Goal: Navigation & Orientation: Find specific page/section

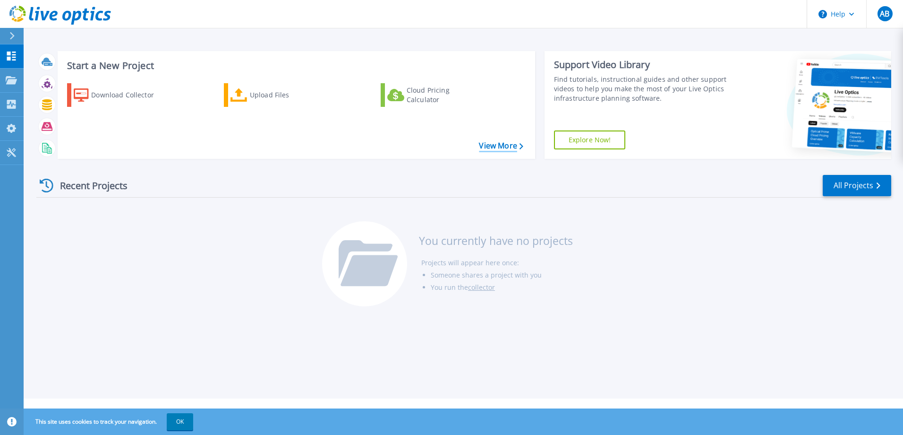
click at [481, 146] on link "View More" at bounding box center [501, 145] width 44 height 9
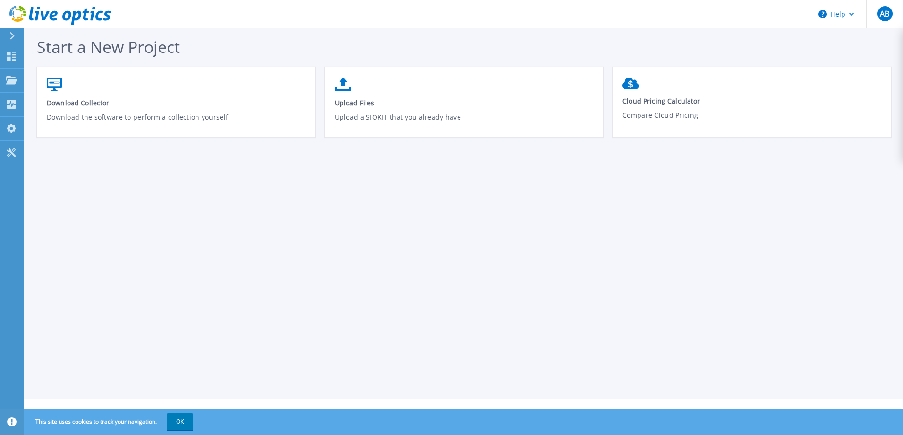
click at [7, 36] on button at bounding box center [12, 36] width 24 height 17
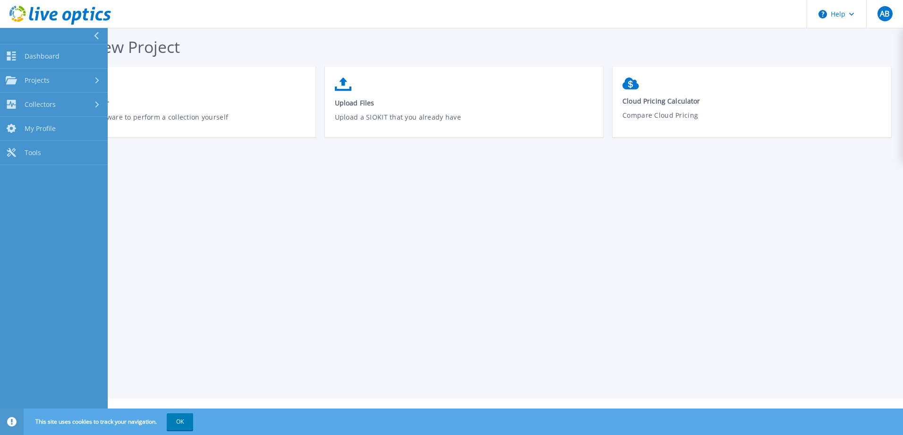
click at [95, 33] on icon at bounding box center [96, 36] width 5 height 8
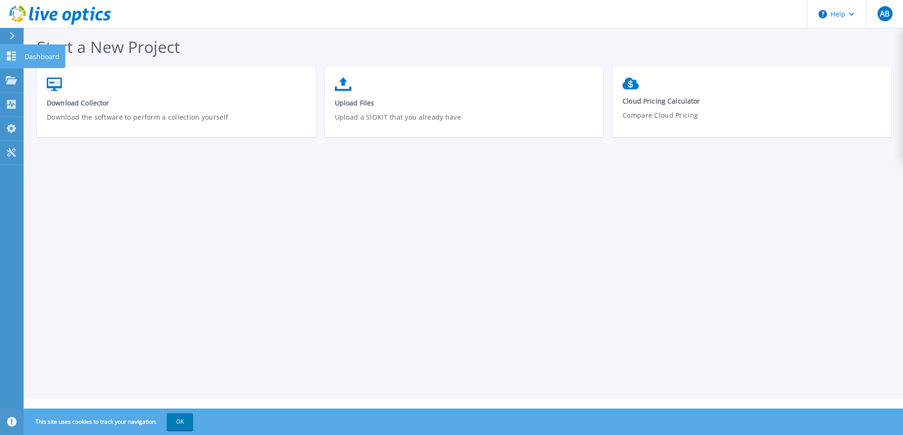
click at [15, 64] on link "Dashboard Dashboard" at bounding box center [12, 56] width 24 height 24
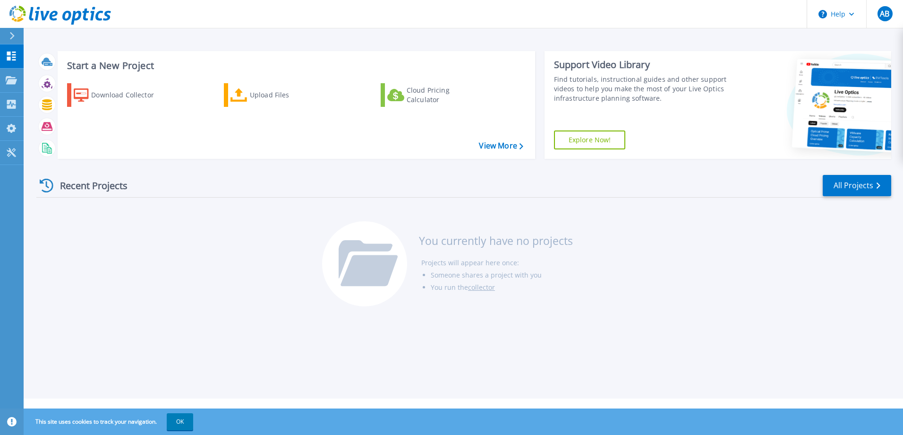
click at [664, 298] on div "Recent Projects All Projects You currently have no projects Projects will appea…" at bounding box center [463, 240] width 855 height 149
